Goal: Information Seeking & Learning: Learn about a topic

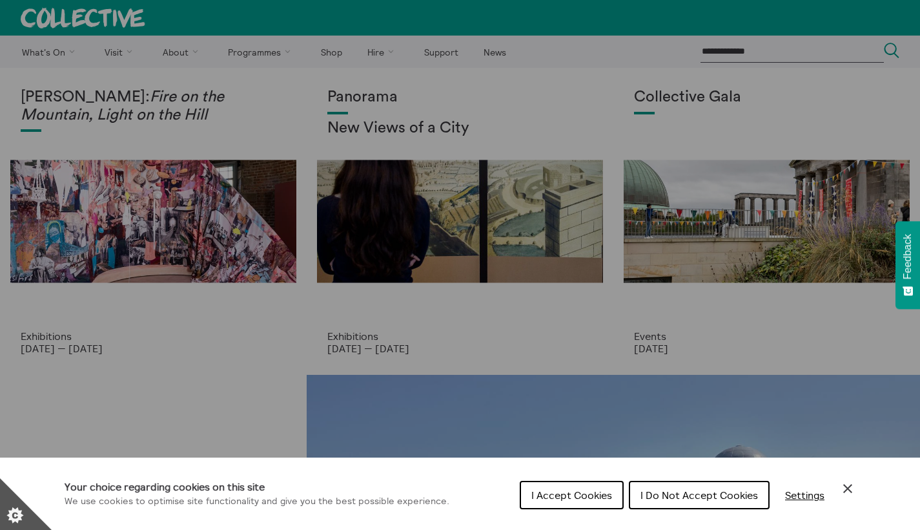
click at [665, 497] on span "I Do Not Accept Cookies" at bounding box center [700, 494] width 118 height 13
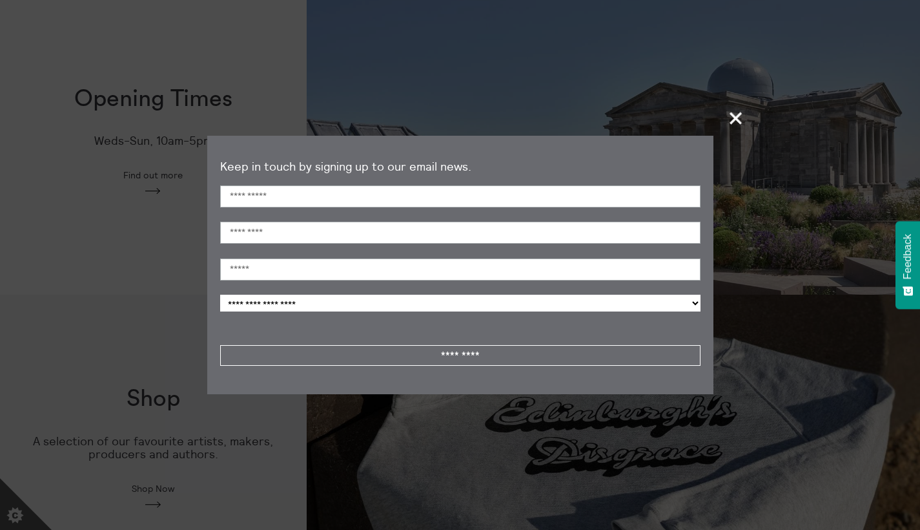
scroll to position [387, 0]
click at [736, 119] on span "+" at bounding box center [737, 118] width 38 height 38
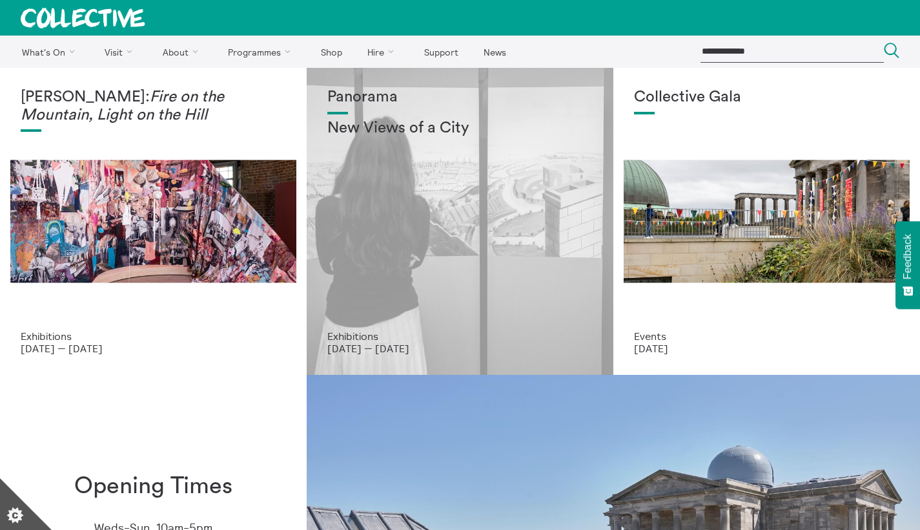
scroll to position [0, 0]
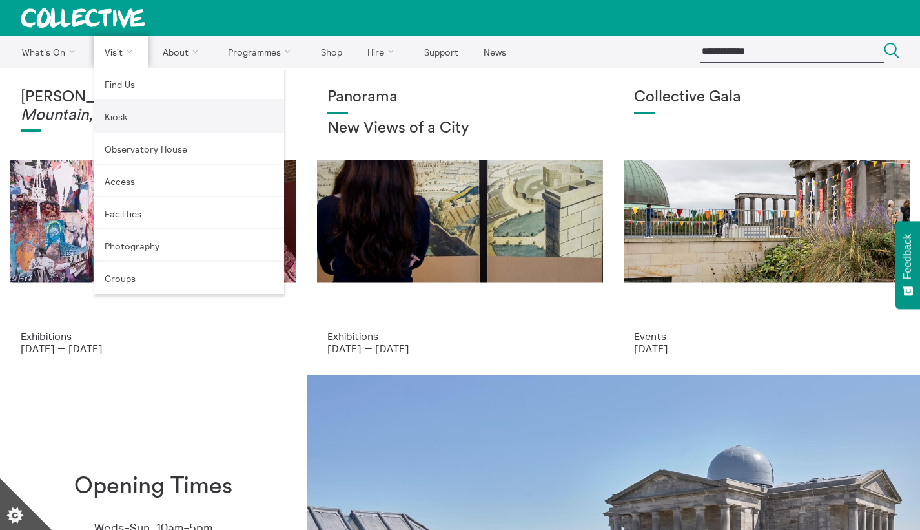
click at [127, 125] on link "Kiosk" at bounding box center [189, 116] width 191 height 32
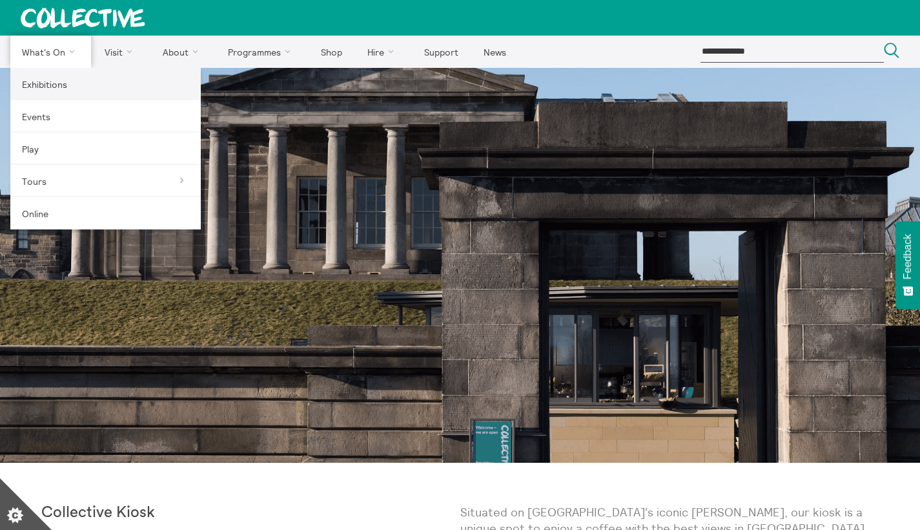
click at [64, 76] on link "Exhibitions" at bounding box center [105, 84] width 191 height 32
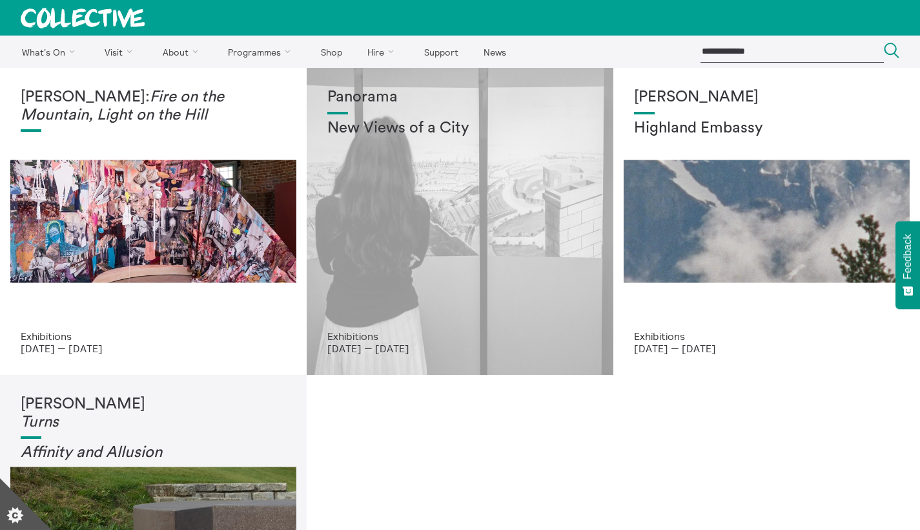
click at [448, 207] on div "Panorama New Views of a City" at bounding box center [459, 209] width 265 height 242
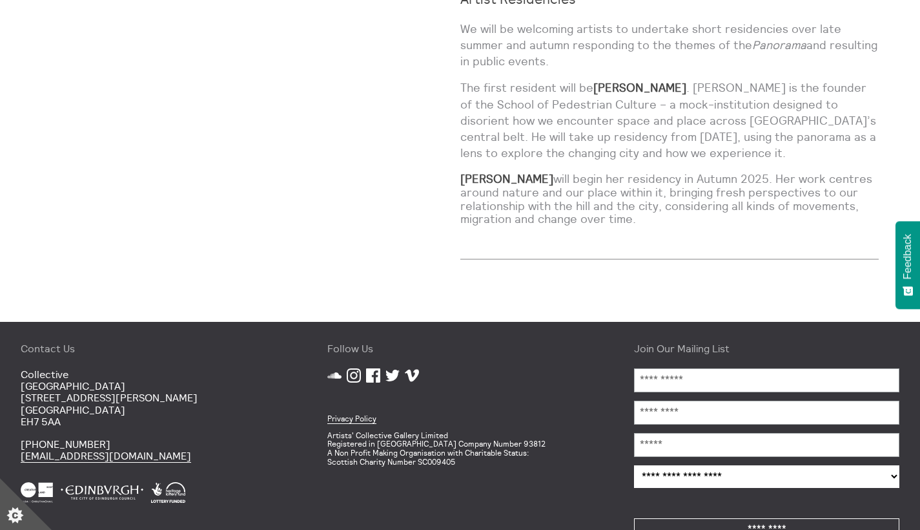
scroll to position [1164, 0]
